Goal: Find specific page/section: Find specific page/section

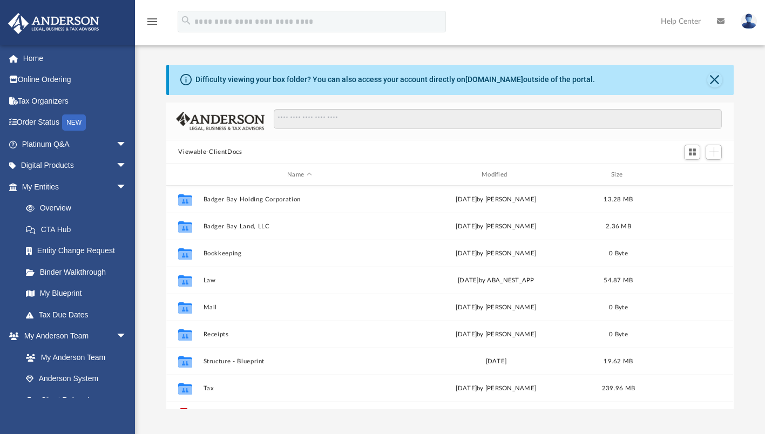
scroll to position [237, 559]
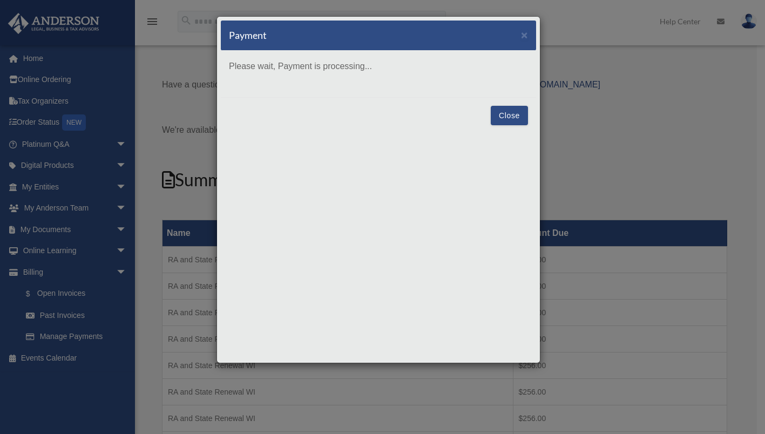
click at [504, 110] on button "Close" at bounding box center [509, 115] width 37 height 19
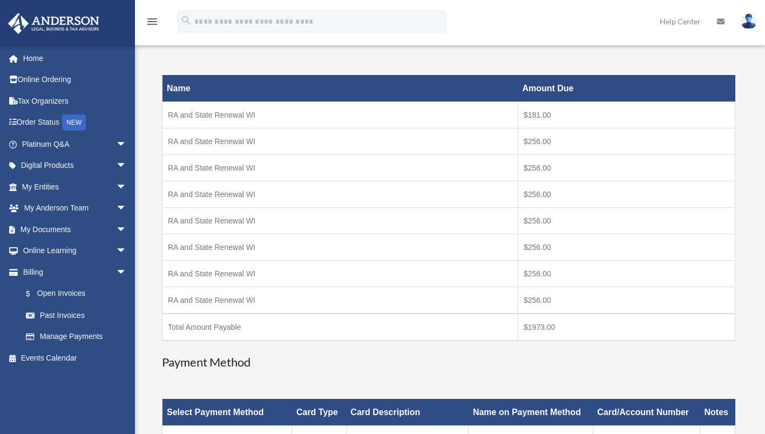
scroll to position [177, 0]
